Goal: Task Accomplishment & Management: Manage account settings

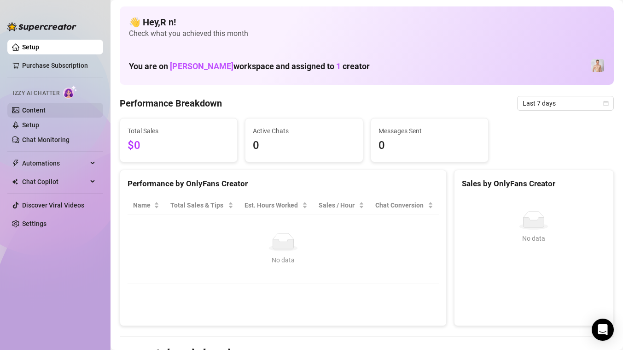
click at [46, 111] on link "Content" at bounding box center [33, 109] width 23 height 7
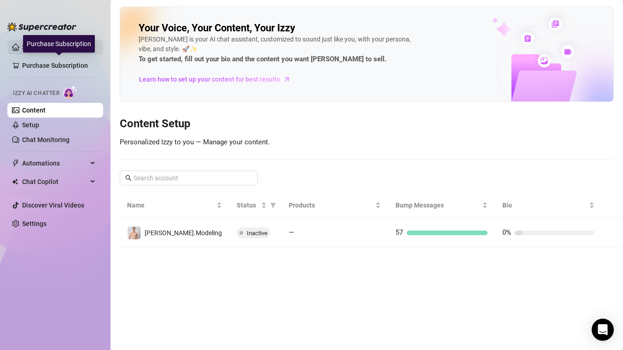
click at [39, 47] on link "Setup" at bounding box center [30, 46] width 17 height 7
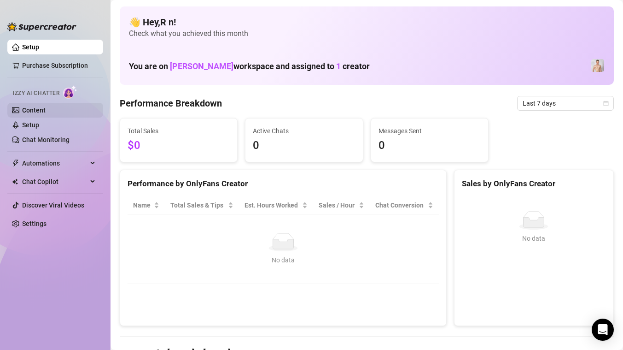
click at [46, 112] on link "Content" at bounding box center [33, 109] width 23 height 7
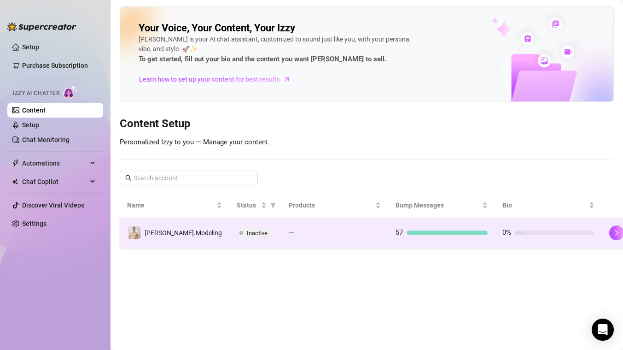
click at [247, 230] on span "Inactive" at bounding box center [257, 232] width 21 height 7
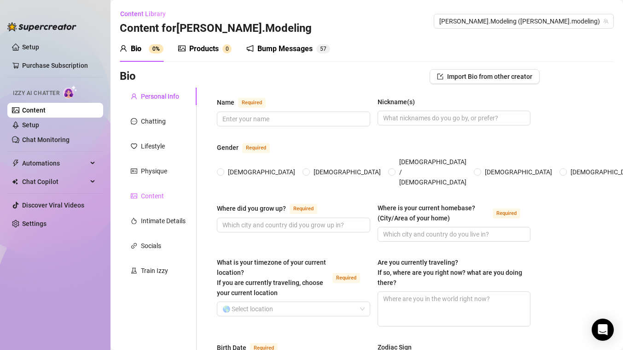
click at [166, 191] on div "Content" at bounding box center [158, 196] width 77 height 18
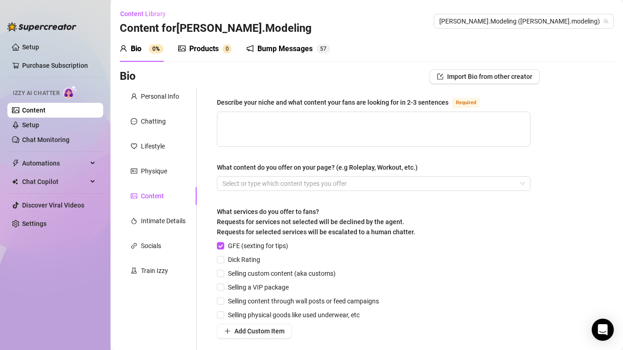
click at [203, 52] on div "Products" at bounding box center [203, 48] width 29 height 11
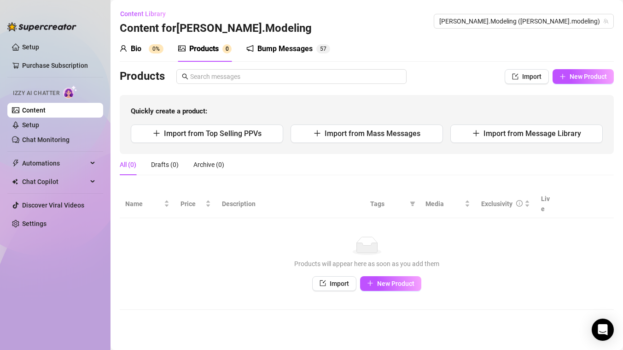
click at [148, 50] on div "Bio 0%" at bounding box center [142, 48] width 44 height 11
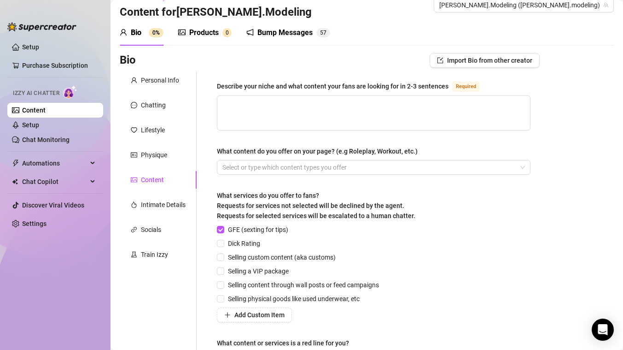
scroll to position [17, 0]
click at [296, 35] on div "Bump Messages" at bounding box center [285, 32] width 55 height 11
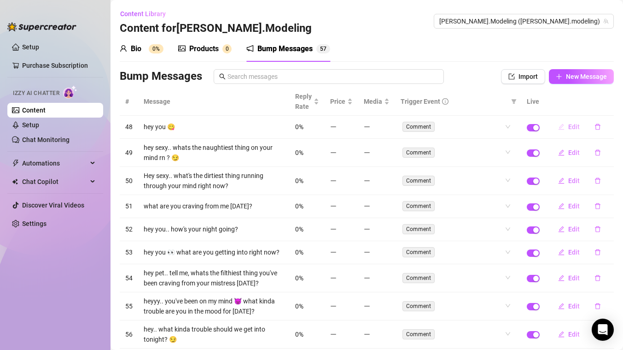
click at [568, 126] on button "Edit" at bounding box center [569, 126] width 36 height 15
type textarea "hey you 😋"
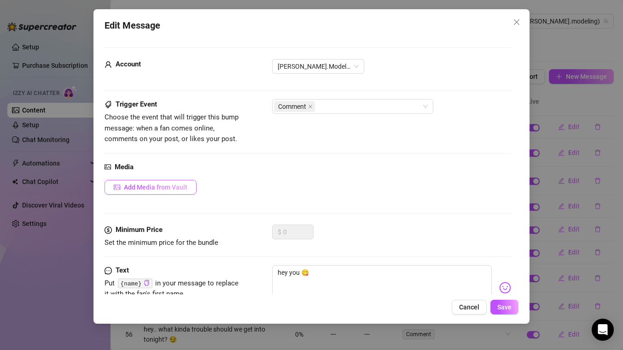
click at [180, 182] on button "Add Media from Vault" at bounding box center [151, 187] width 92 height 15
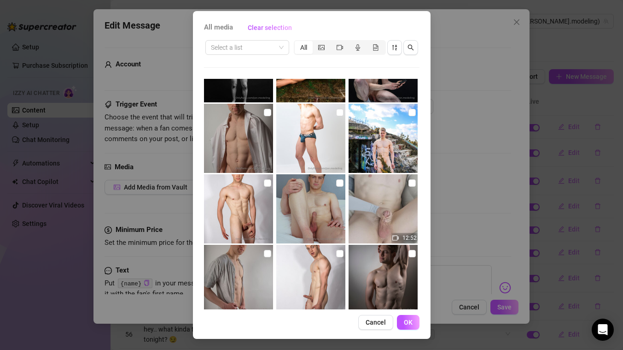
scroll to position [968, 0]
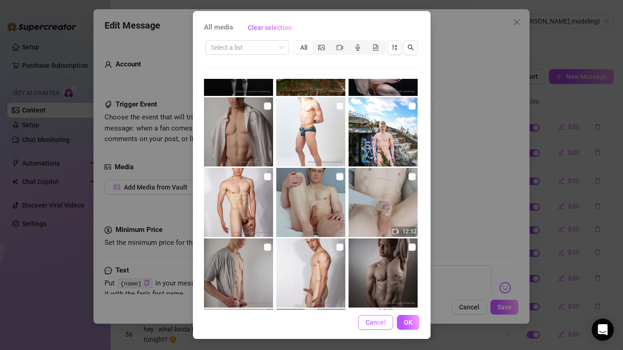
click at [378, 319] on span "Cancel" at bounding box center [376, 321] width 20 height 7
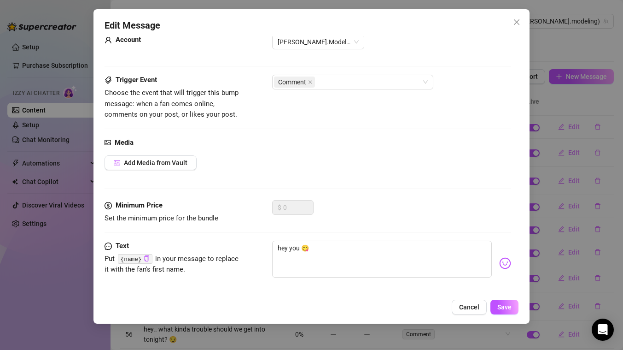
scroll to position [33, 0]
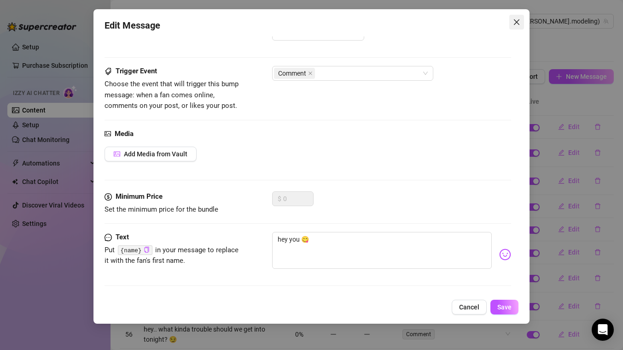
click at [514, 22] on icon "close" at bounding box center [516, 21] width 7 height 7
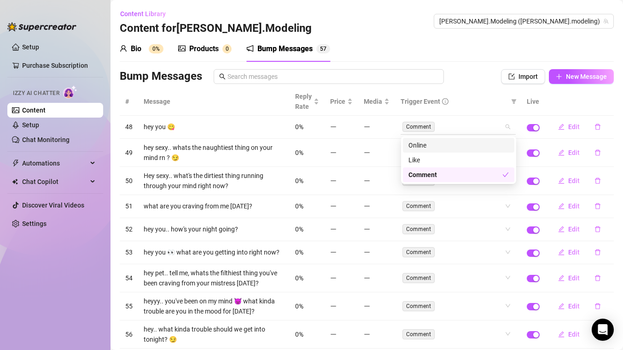
click at [510, 129] on div "Comment" at bounding box center [458, 126] width 115 height 15
click at [531, 127] on span "button" at bounding box center [533, 127] width 13 height 7
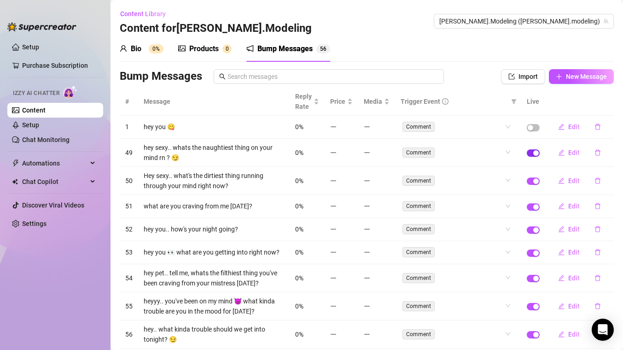
click at [530, 154] on span "button" at bounding box center [533, 152] width 13 height 7
click at [532, 179] on span "button" at bounding box center [533, 180] width 13 height 7
click at [533, 205] on span "button" at bounding box center [533, 206] width 13 height 7
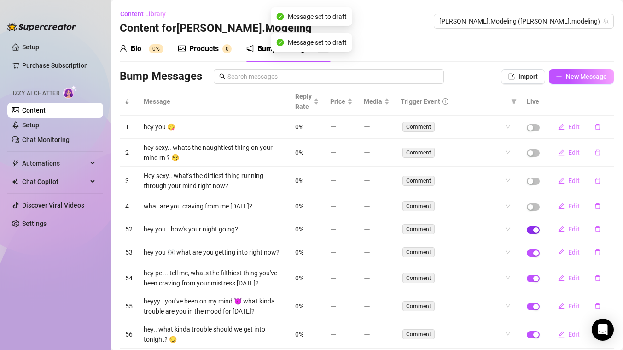
click at [533, 232] on span "button" at bounding box center [533, 229] width 13 height 7
click at [533, 251] on span "button" at bounding box center [533, 252] width 13 height 7
click at [531, 273] on td at bounding box center [534, 278] width 24 height 28
click at [531, 278] on span "button" at bounding box center [533, 278] width 13 height 7
click at [532, 304] on span "button" at bounding box center [533, 306] width 13 height 7
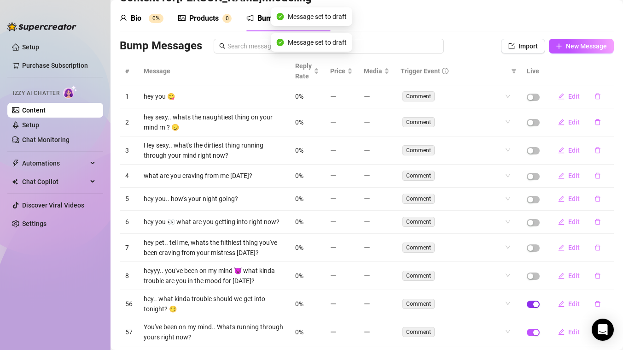
click at [532, 304] on span "button" at bounding box center [533, 303] width 13 height 7
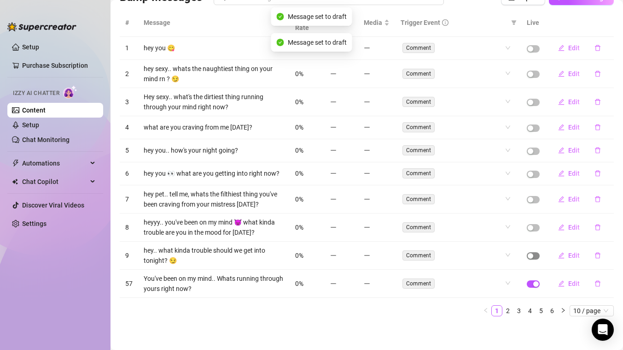
scroll to position [80, 0]
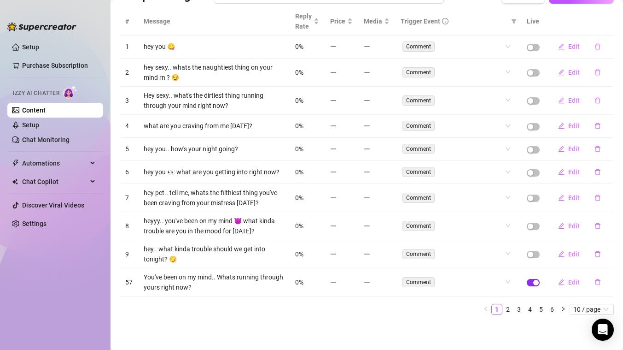
click at [532, 281] on span "button" at bounding box center [533, 282] width 13 height 7
click at [602, 306] on span "10 / page" at bounding box center [592, 309] width 37 height 10
click at [597, 271] on div "50 / page" at bounding box center [593, 277] width 42 height 15
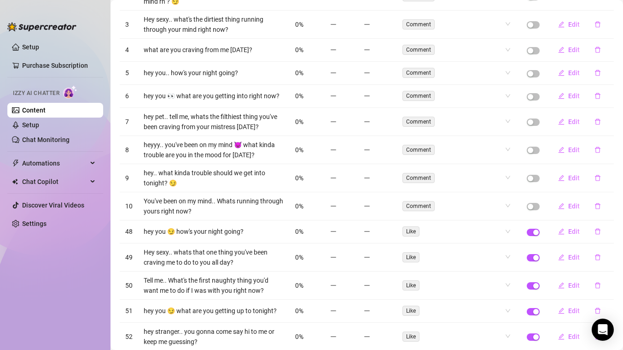
scroll to position [168, 0]
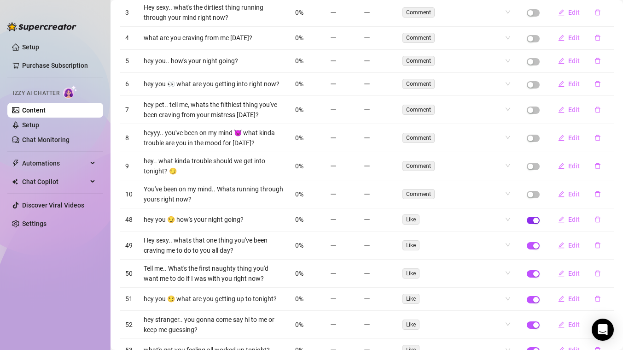
click at [530, 218] on span "button" at bounding box center [533, 220] width 13 height 7
click at [533, 246] on span "button" at bounding box center [533, 245] width 13 height 7
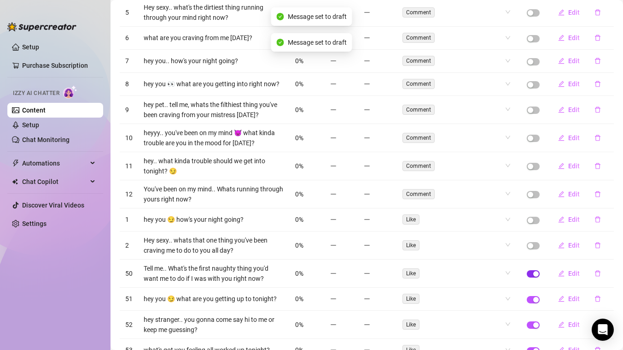
click at [532, 276] on span "button" at bounding box center [533, 273] width 13 height 7
click at [533, 296] on span "button" at bounding box center [533, 299] width 13 height 7
click at [530, 322] on span "button" at bounding box center [533, 324] width 13 height 7
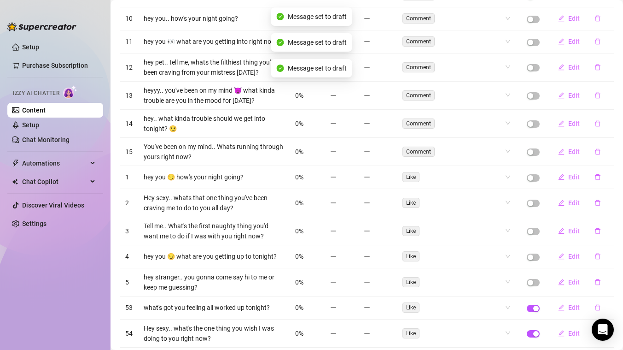
scroll to position [209, 0]
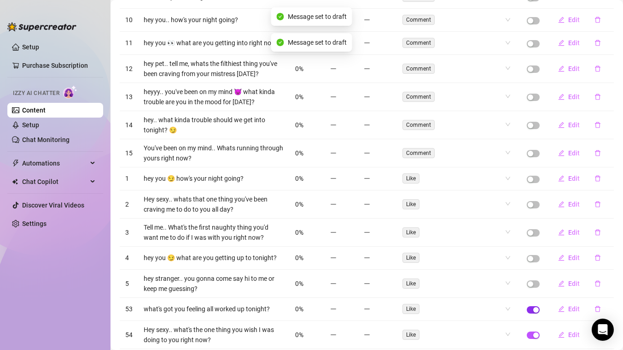
click at [533, 310] on button "button" at bounding box center [533, 309] width 13 height 7
click at [533, 334] on button "button" at bounding box center [533, 334] width 13 height 7
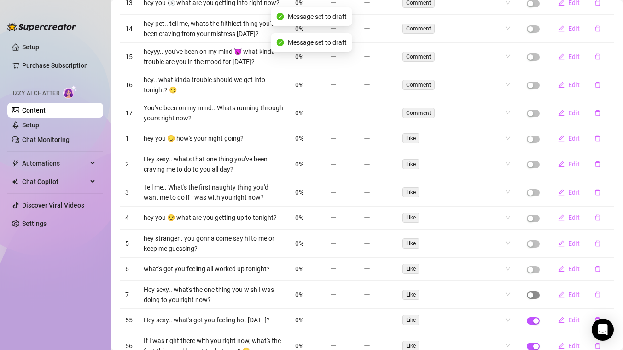
scroll to position [255, 0]
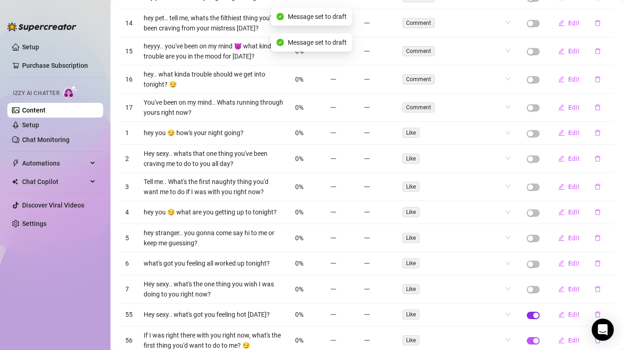
click at [533, 317] on span "button" at bounding box center [533, 314] width 13 height 7
click at [532, 338] on span "button" at bounding box center [533, 340] width 13 height 7
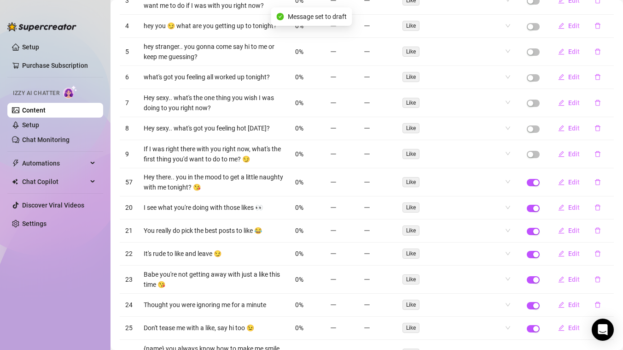
scroll to position [447, 0]
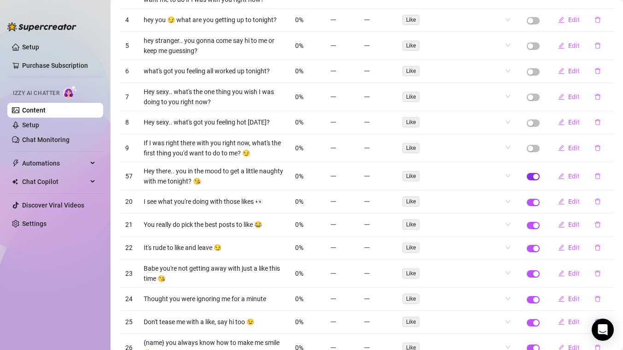
click at [532, 175] on span "button" at bounding box center [533, 176] width 13 height 7
click at [532, 201] on span "button" at bounding box center [533, 202] width 13 height 7
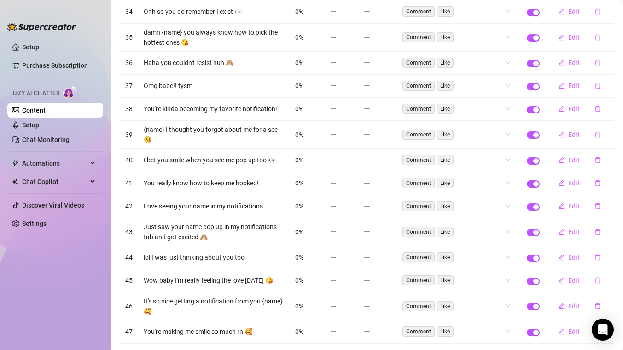
scroll to position [1083, 0]
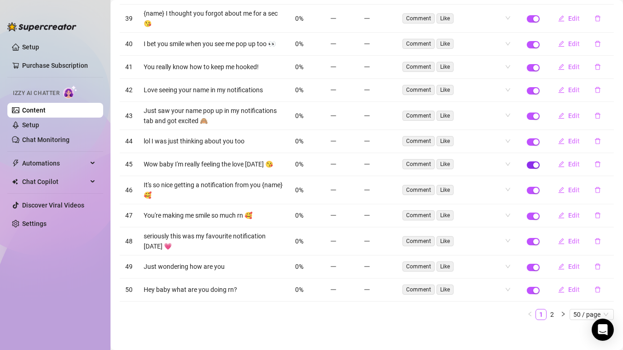
click at [530, 161] on span "button" at bounding box center [533, 164] width 13 height 7
click at [530, 138] on span "button" at bounding box center [533, 141] width 13 height 7
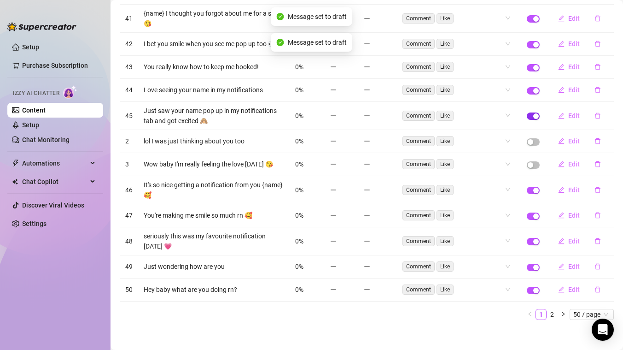
click at [531, 113] on span "button" at bounding box center [533, 115] width 13 height 7
click at [533, 87] on span "button" at bounding box center [533, 90] width 13 height 7
click at [531, 64] on span "button" at bounding box center [533, 67] width 13 height 7
click at [532, 42] on span "button" at bounding box center [533, 44] width 13 height 7
click at [532, 20] on td at bounding box center [534, 19] width 24 height 28
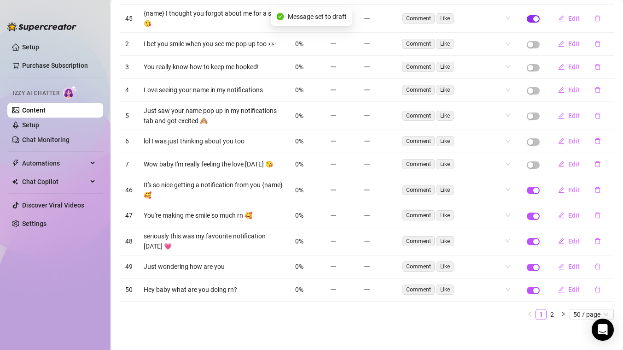
click at [532, 17] on button "button" at bounding box center [533, 18] width 13 height 7
click at [533, 187] on button "button" at bounding box center [533, 190] width 13 height 7
click at [531, 212] on span "button" at bounding box center [533, 215] width 13 height 7
click at [531, 238] on span "button" at bounding box center [533, 241] width 13 height 7
click at [532, 264] on span "button" at bounding box center [533, 267] width 13 height 7
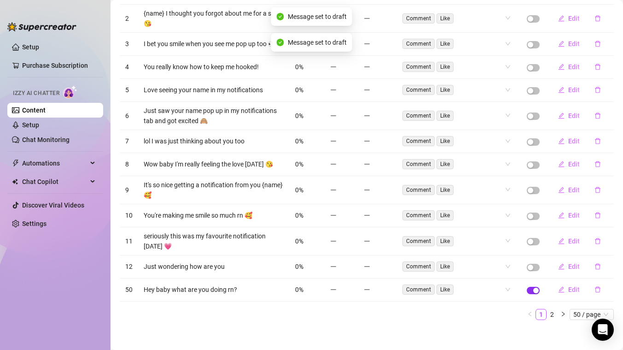
click at [531, 288] on span "button" at bounding box center [533, 290] width 13 height 7
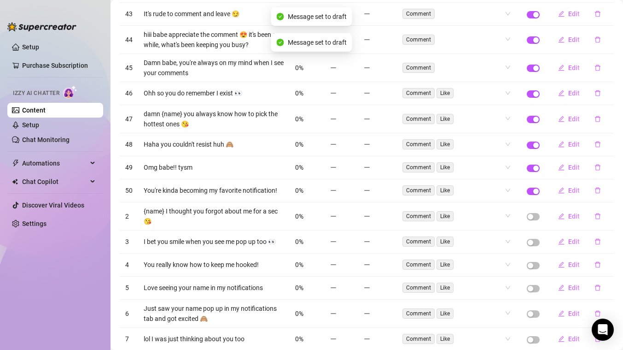
scroll to position [848, 0]
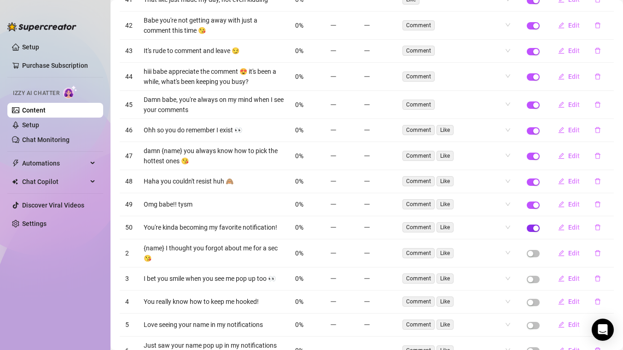
click at [532, 227] on span "button" at bounding box center [533, 227] width 13 height 7
click at [531, 204] on span "button" at bounding box center [533, 204] width 13 height 7
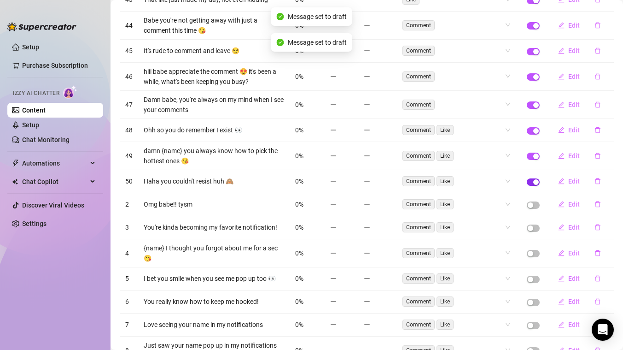
click at [531, 181] on span "button" at bounding box center [533, 181] width 13 height 7
click at [530, 156] on span "button" at bounding box center [533, 155] width 13 height 7
click at [532, 129] on span "button" at bounding box center [533, 130] width 13 height 7
click at [533, 104] on button "button" at bounding box center [533, 104] width 13 height 7
click at [529, 73] on span "button" at bounding box center [533, 76] width 13 height 7
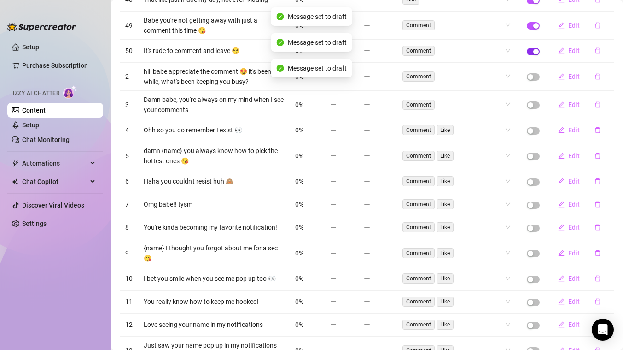
click at [530, 54] on span "button" at bounding box center [533, 51] width 13 height 7
click at [530, 26] on span "button" at bounding box center [533, 25] width 13 height 7
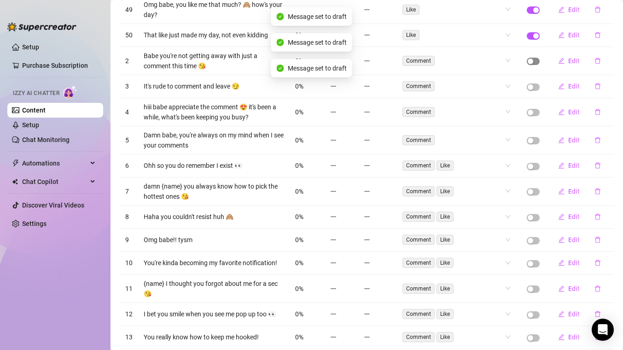
scroll to position [809, 0]
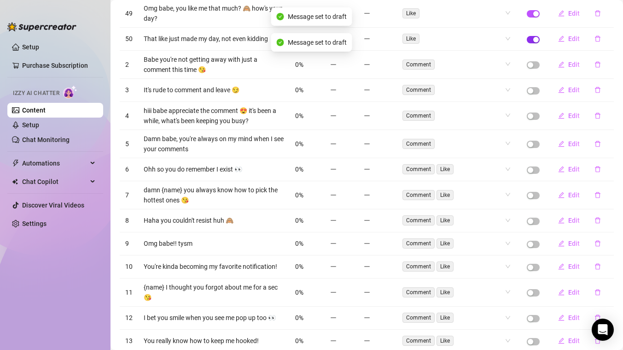
click at [531, 37] on span "button" at bounding box center [533, 39] width 13 height 7
click at [531, 15] on span "button" at bounding box center [533, 13] width 13 height 7
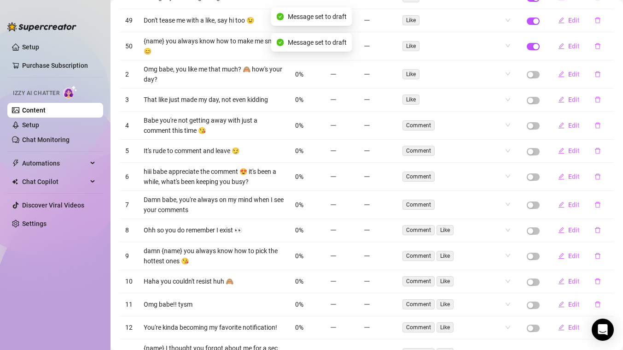
scroll to position [749, 0]
click at [530, 16] on td at bounding box center [534, 20] width 24 height 23
click at [530, 46] on span "button" at bounding box center [533, 45] width 13 height 7
click at [530, 22] on span "button" at bounding box center [533, 20] width 13 height 7
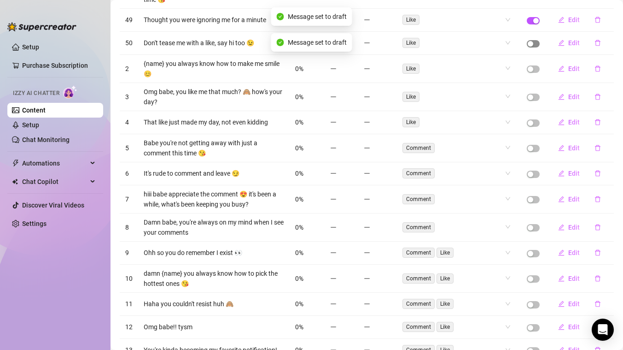
scroll to position [713, 0]
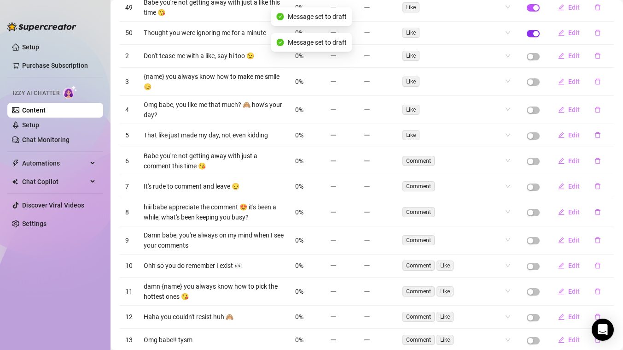
click at [532, 33] on span "button" at bounding box center [533, 33] width 13 height 7
click at [532, 6] on span "button" at bounding box center [533, 7] width 13 height 7
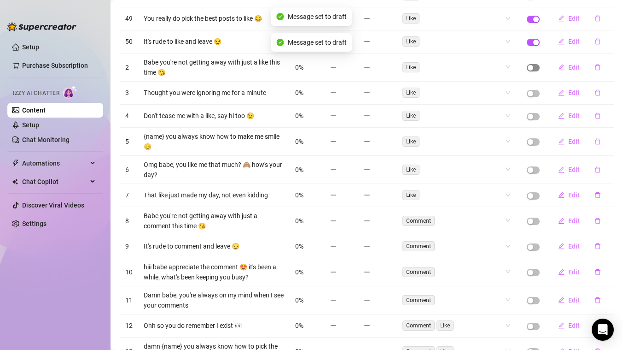
scroll to position [650, 0]
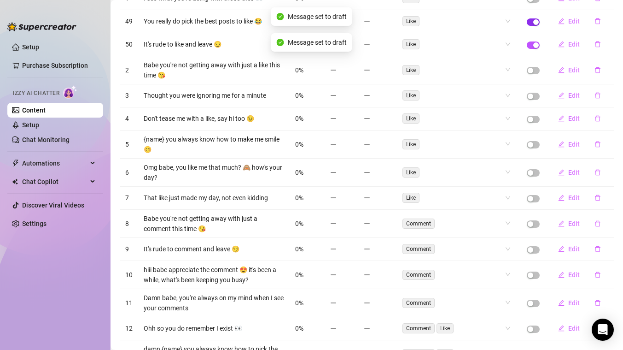
click at [530, 22] on span "button" at bounding box center [533, 21] width 13 height 7
click at [530, 41] on td at bounding box center [534, 44] width 24 height 23
click at [531, 45] on span "button" at bounding box center [533, 44] width 13 height 7
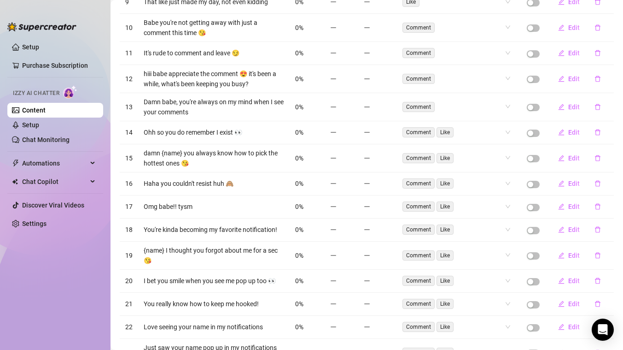
scroll to position [1083, 0]
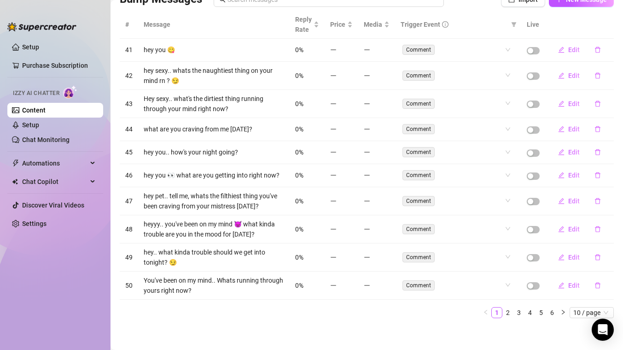
scroll to position [80, 0]
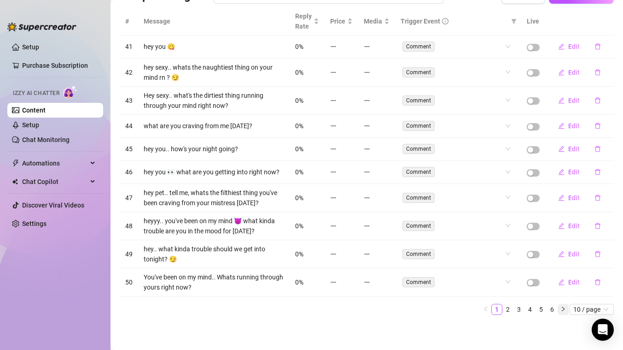
click at [568, 311] on button "button" at bounding box center [563, 309] width 11 height 11
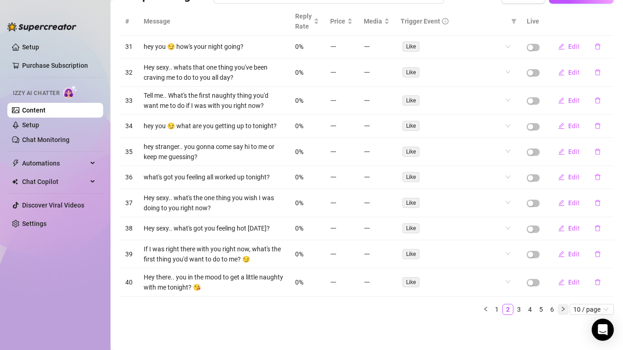
click at [568, 311] on button "button" at bounding box center [563, 309] width 11 height 11
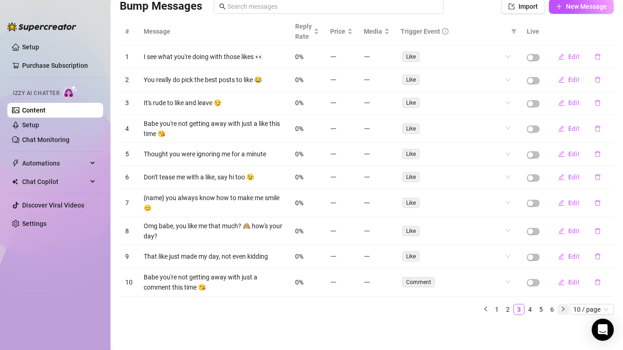
click at [568, 311] on button "button" at bounding box center [563, 309] width 11 height 11
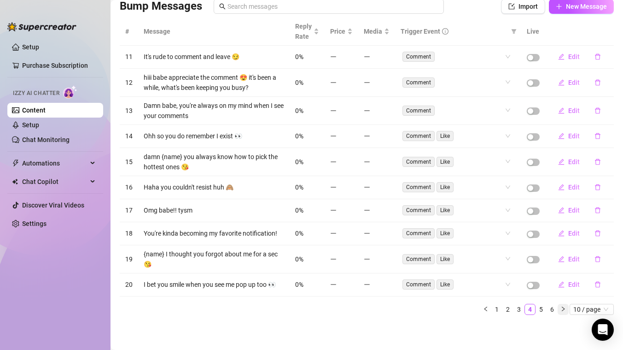
scroll to position [65, 0]
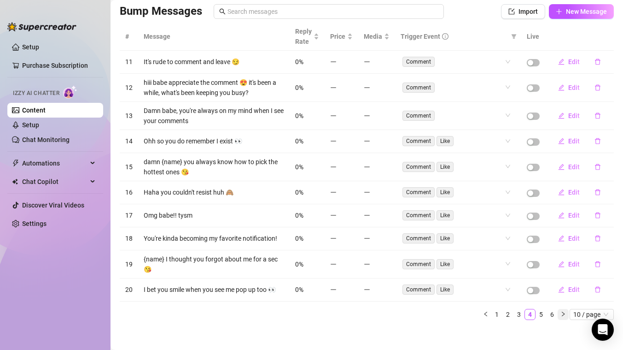
click at [568, 311] on button "button" at bounding box center [563, 314] width 11 height 11
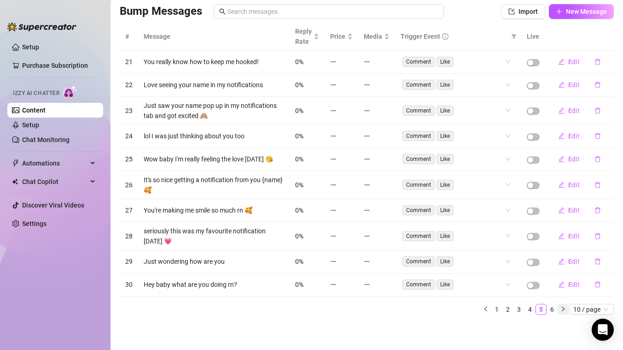
click at [568, 311] on button "button" at bounding box center [563, 309] width 11 height 11
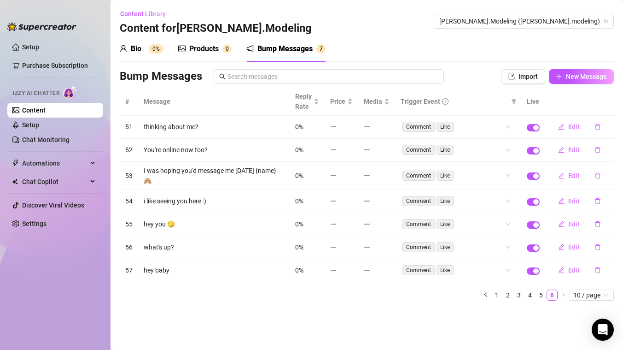
click at [568, 311] on main "Content Library Content for Jon.Modeling Jon.Modeling (jon.modeling) Bio 0% Pro…" at bounding box center [367, 175] width 513 height 350
click at [531, 129] on span "button" at bounding box center [533, 127] width 13 height 7
click at [535, 152] on div "button" at bounding box center [536, 151] width 6 height 6
click at [532, 174] on span "button" at bounding box center [533, 175] width 13 height 7
click at [531, 198] on span "button" at bounding box center [533, 201] width 13 height 7
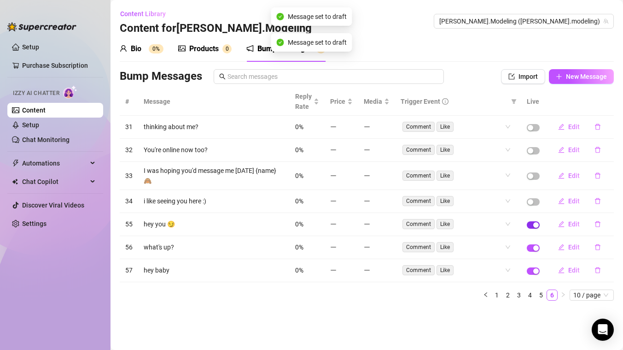
click at [530, 221] on span "button" at bounding box center [533, 224] width 13 height 7
click at [532, 244] on span "button" at bounding box center [533, 247] width 13 height 7
click at [532, 267] on span "button" at bounding box center [533, 270] width 13 height 7
click at [572, 243] on span "Edit" at bounding box center [575, 246] width 12 height 7
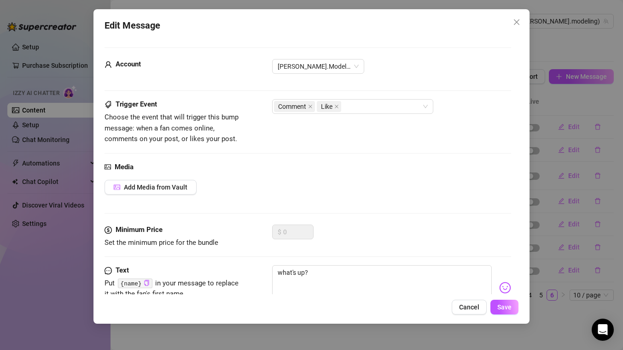
click at [125, 165] on strong "Media" at bounding box center [124, 167] width 19 height 8
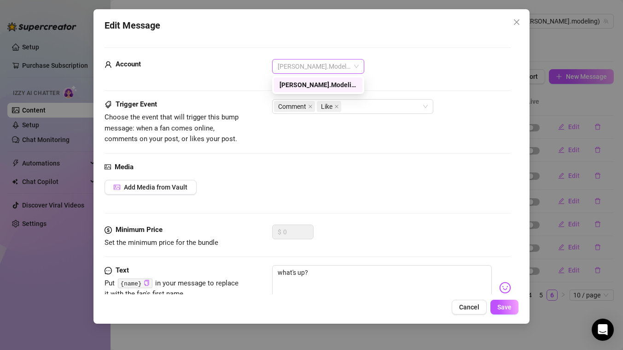
click at [355, 66] on span "[PERSON_NAME].Modeling (@[PERSON_NAME].modeling)" at bounding box center [318, 66] width 81 height 14
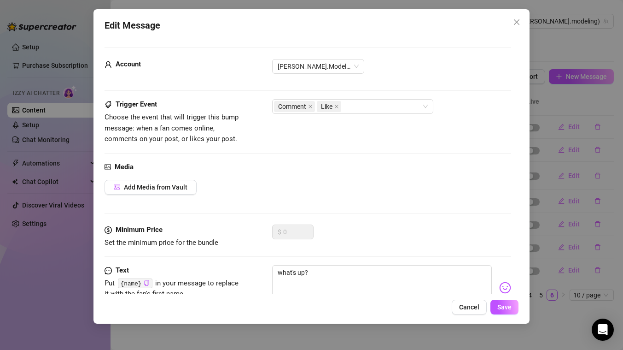
click at [390, 65] on div "[PERSON_NAME].Modeling (@[PERSON_NAME].modeling)" at bounding box center [391, 66] width 239 height 15
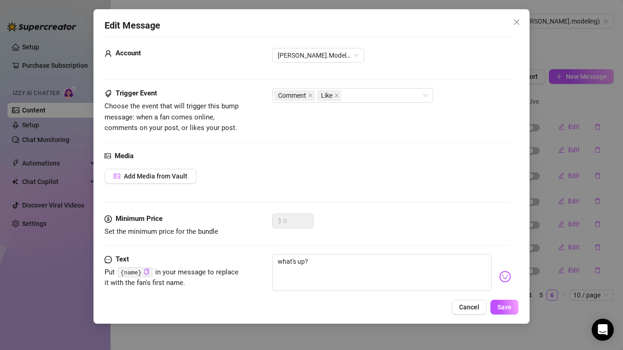
scroll to position [10, 0]
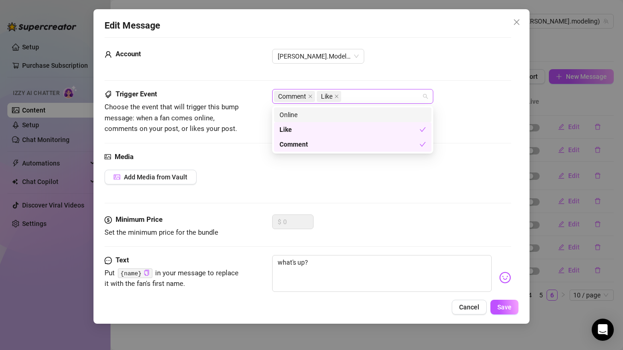
click at [413, 100] on div "Comment Like" at bounding box center [348, 96] width 148 height 13
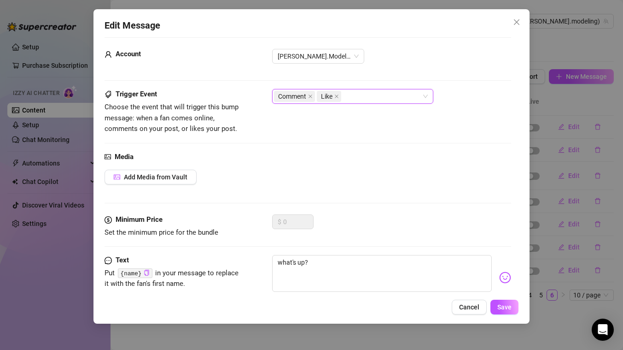
click at [307, 93] on span "Comment" at bounding box center [294, 96] width 41 height 11
click at [311, 98] on icon "close" at bounding box center [310, 96] width 5 height 5
click at [295, 96] on icon "close" at bounding box center [294, 96] width 5 height 5
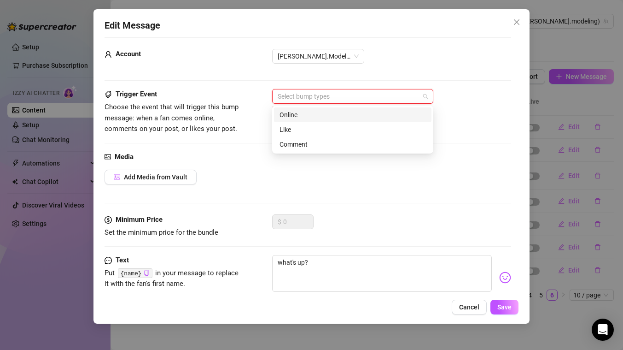
click at [327, 99] on div at bounding box center [348, 96] width 148 height 13
click at [324, 117] on div "Online" at bounding box center [353, 115] width 147 height 10
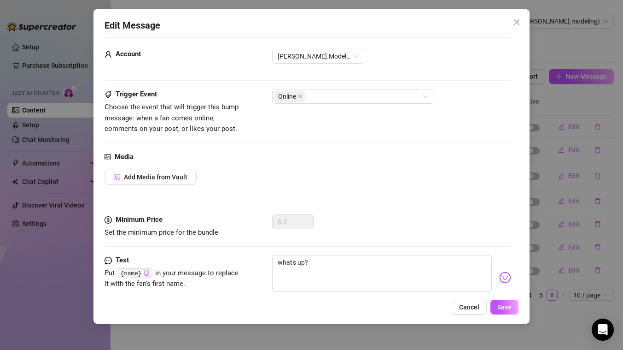
click at [335, 165] on div "Media Add Media from Vault" at bounding box center [308, 183] width 407 height 63
click at [502, 305] on span "Save" at bounding box center [505, 306] width 14 height 7
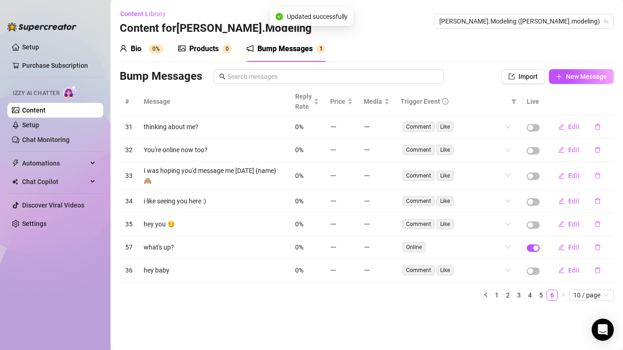
click at [525, 245] on td at bounding box center [534, 247] width 24 height 23
click at [530, 244] on span "button" at bounding box center [533, 247] width 13 height 7
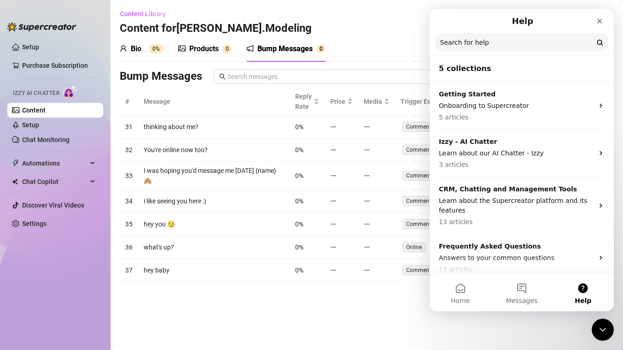
scroll to position [0, 0]
click at [470, 69] on h2 "5 collections" at bounding box center [522, 68] width 166 height 11
click at [39, 125] on link "Setup" at bounding box center [30, 124] width 17 height 7
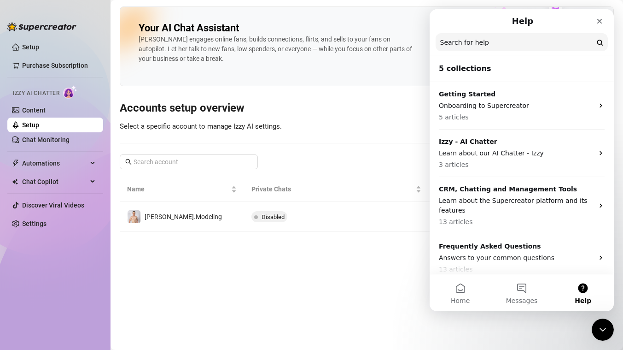
click at [252, 258] on main "Your AI Chat Assistant Izzy engages online fans, builds connections, flirts, an…" at bounding box center [367, 175] width 513 height 350
click at [598, 19] on icon "Close" at bounding box center [600, 21] width 5 height 5
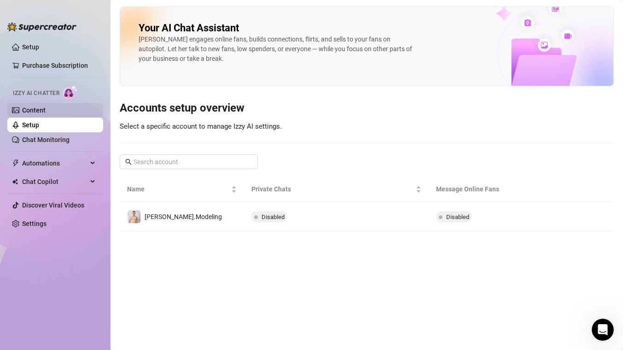
click at [46, 109] on link "Content" at bounding box center [33, 109] width 23 height 7
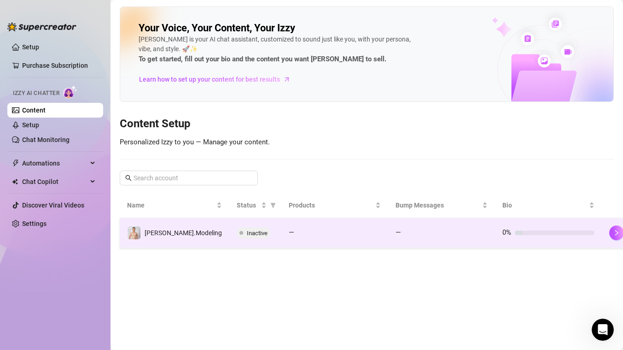
click at [247, 231] on span "Inactive" at bounding box center [257, 232] width 21 height 7
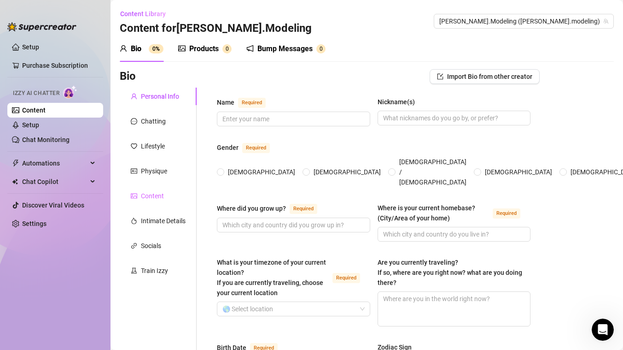
click at [169, 196] on div "Content" at bounding box center [158, 196] width 77 height 18
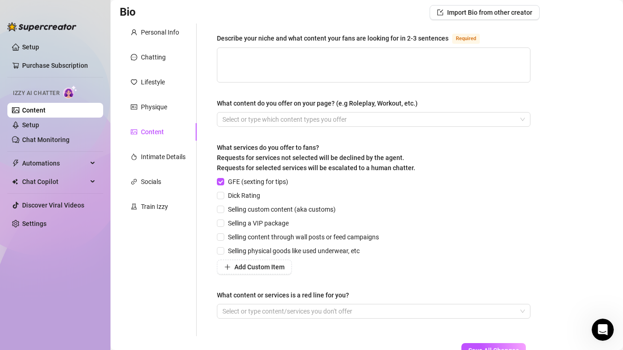
scroll to position [115, 0]
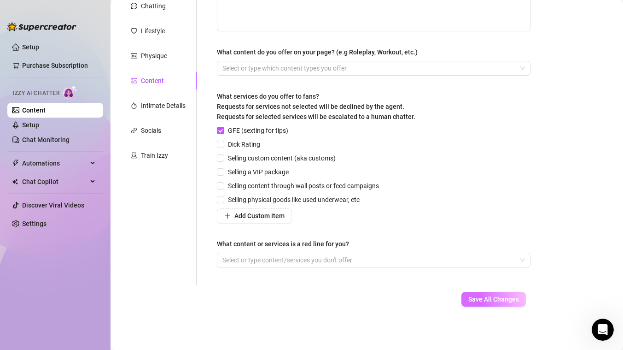
click at [483, 302] on span "Save All Changes" at bounding box center [494, 298] width 51 height 7
